Goal: Task Accomplishment & Management: Manage account settings

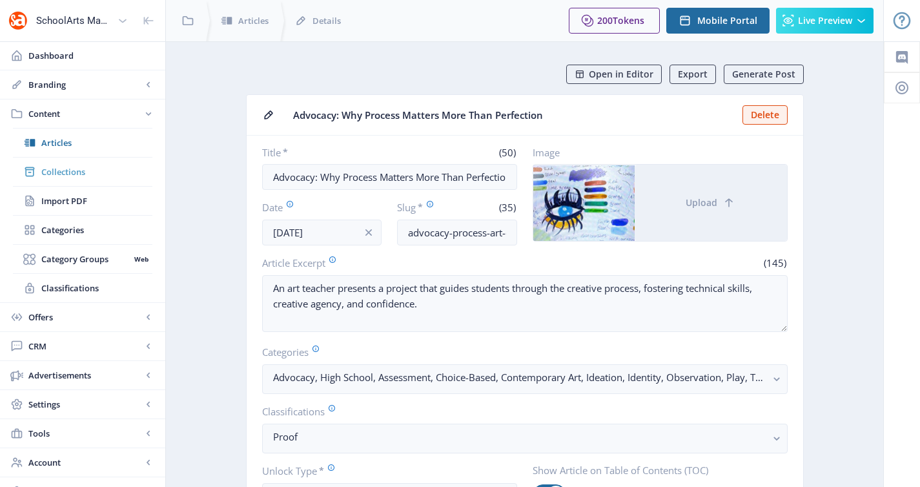
click at [80, 170] on span "Collections" at bounding box center [96, 171] width 111 height 13
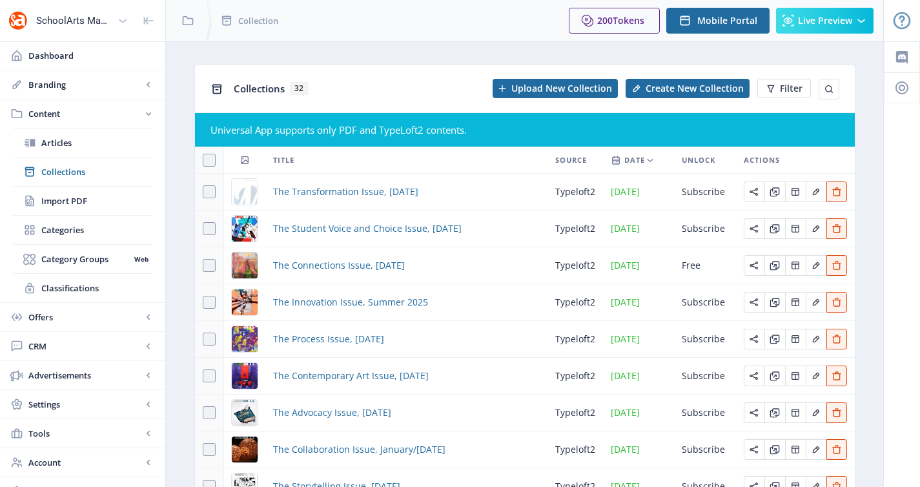
click at [398, 200] on td "The Transformation Issue, [DATE]" at bounding box center [406, 192] width 282 height 37
click at [389, 191] on span "The Transformation Issue, [DATE]" at bounding box center [345, 191] width 145 height 15
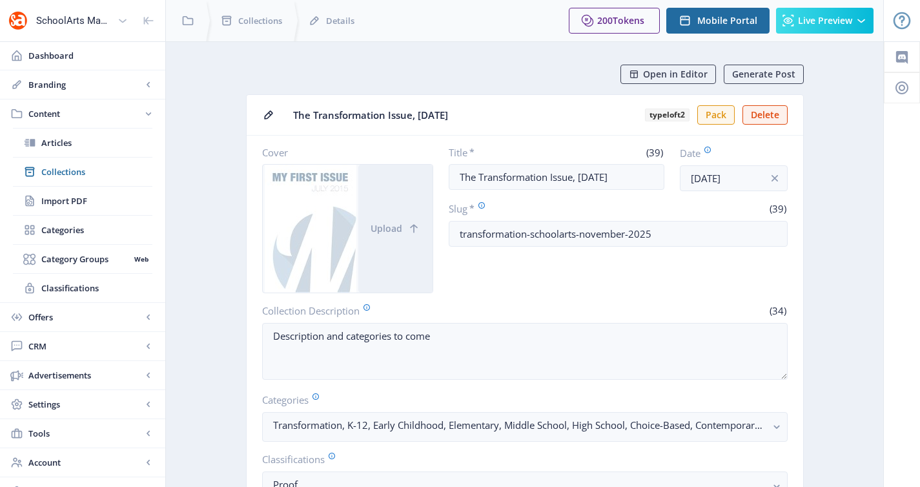
scroll to position [22, 0]
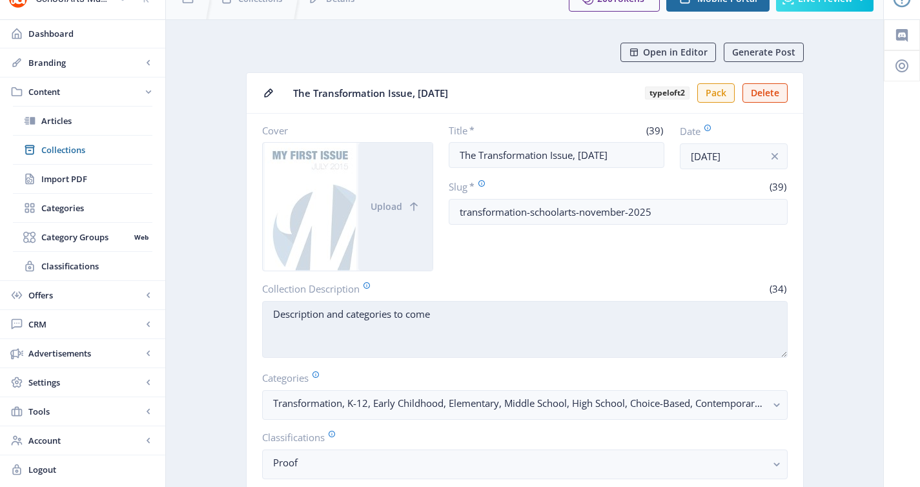
click at [519, 329] on textarea "Description and categories to come" at bounding box center [525, 329] width 526 height 57
paste textarea "Art teachers explore the theme of transformation, guiding students to shift per…"
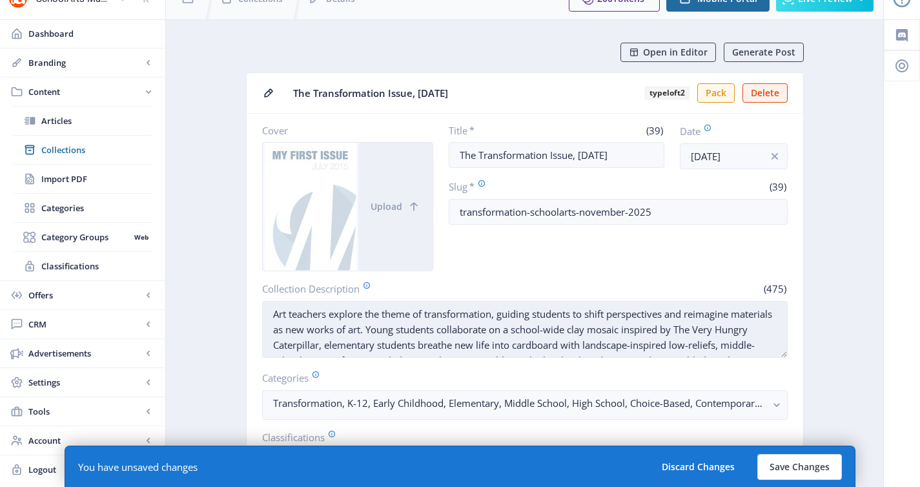
scroll to position [25, 0]
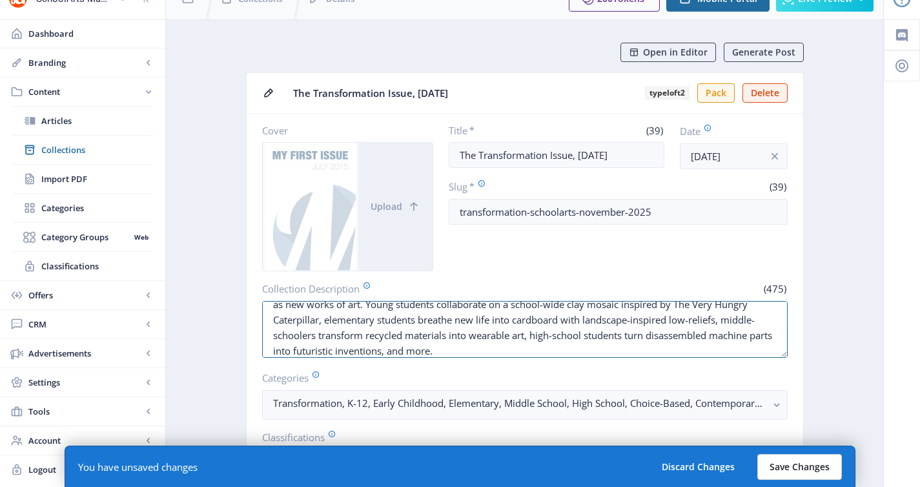
type textarea "Art teachers explore the theme of transformation, guiding students to shift per…"
click at [785, 465] on button "Save Changes" at bounding box center [799, 467] width 85 height 26
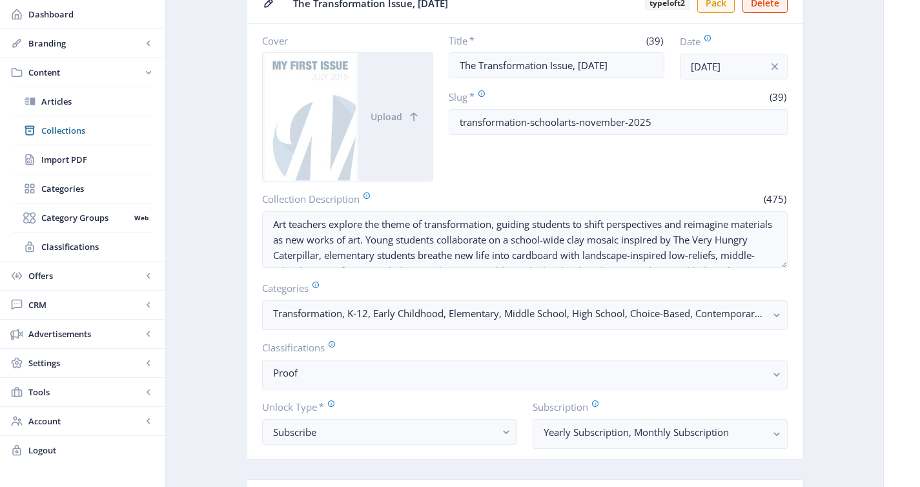
scroll to position [108, 0]
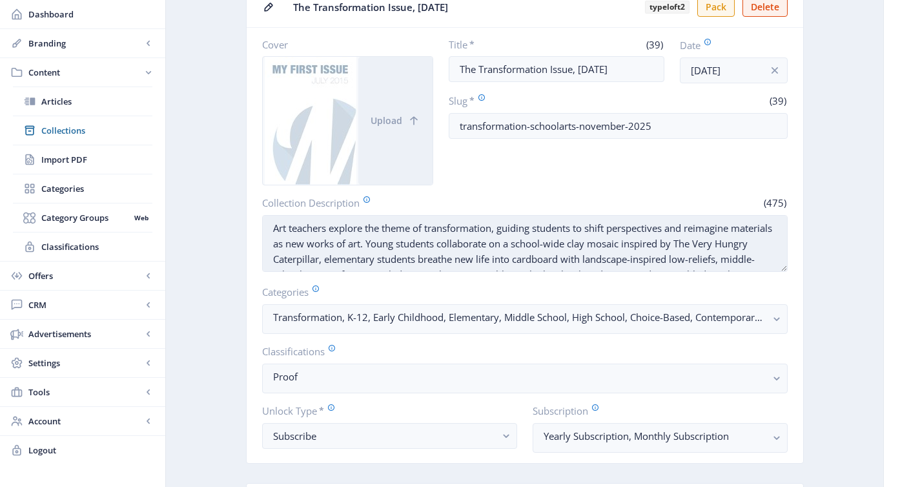
click at [486, 234] on textarea "Art teachers explore the theme of transformation, guiding students to shift per…" at bounding box center [525, 243] width 526 height 57
click at [632, 247] on textarea "Art teachers explore the theme of transformation, guiding students to shift per…" at bounding box center [525, 243] width 526 height 57
drag, startPoint x: 784, startPoint y: 263, endPoint x: 784, endPoint y: 323, distance: 60.1
click at [784, 272] on textarea "Art teachers explore the theme of transformation, guiding students to shift per…" at bounding box center [525, 243] width 526 height 57
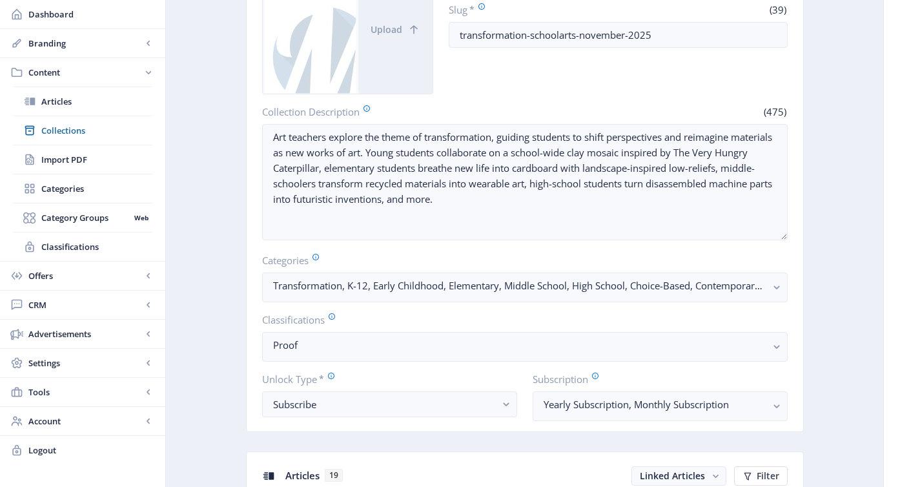
scroll to position [0, 0]
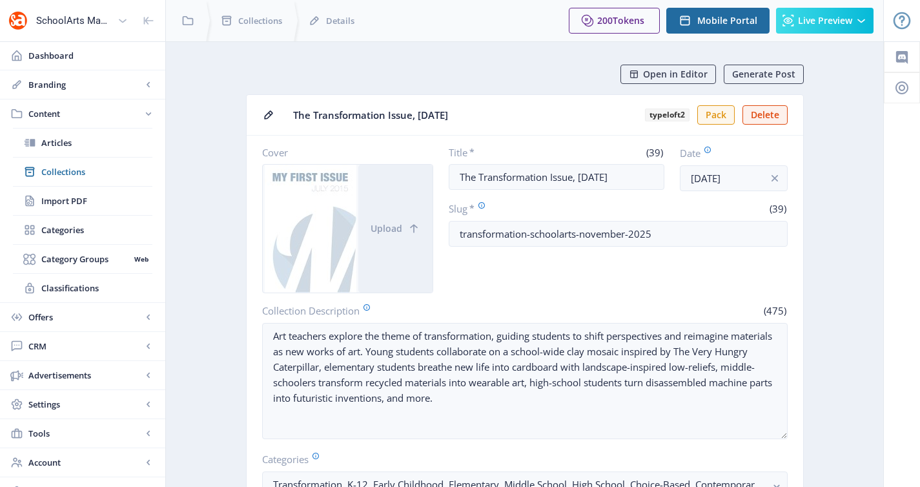
click at [300, 128] on nb-card-header "The Transformation Issue, [DATE] typeloft2 Pack Delete" at bounding box center [525, 115] width 557 height 41
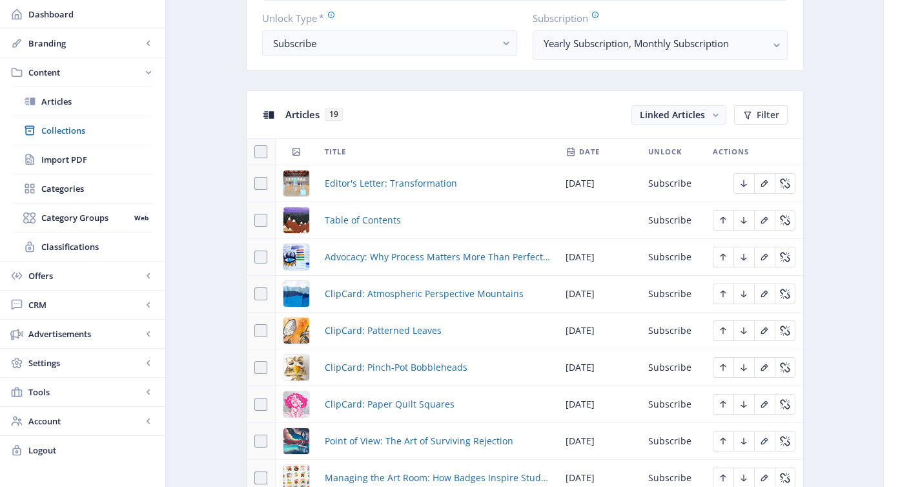
scroll to position [626, 0]
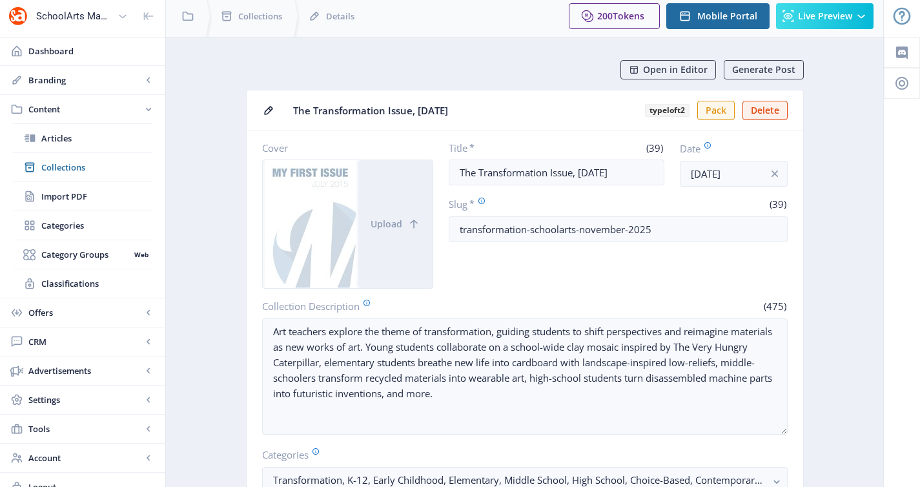
scroll to position [0, 0]
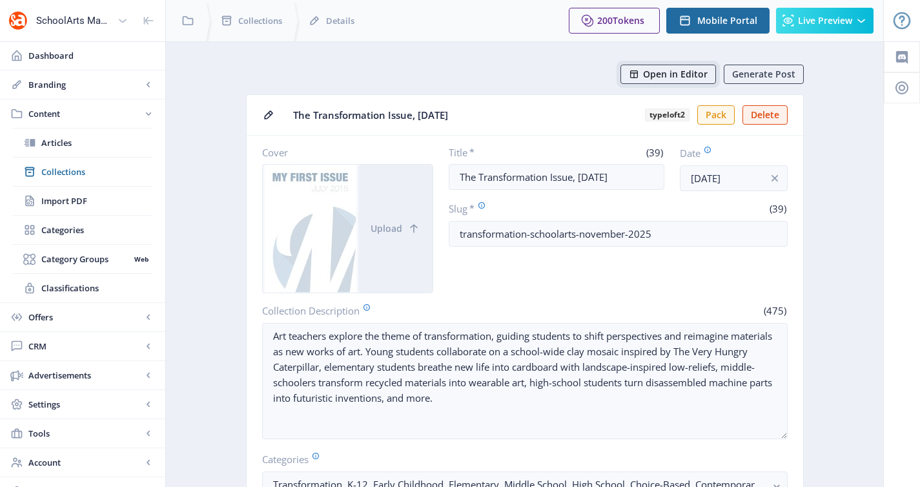
click at [673, 76] on span "Open in Editor" at bounding box center [675, 74] width 65 height 10
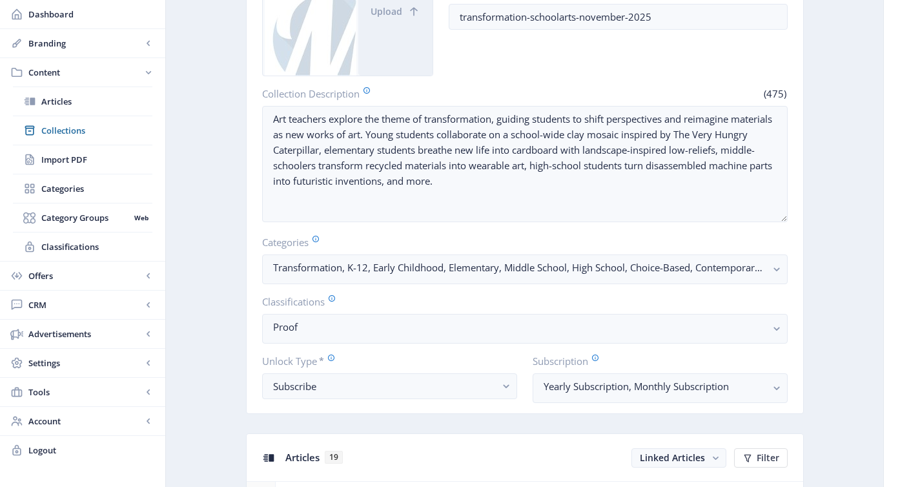
scroll to position [299, 0]
